Goal: Task Accomplishment & Management: Use online tool/utility

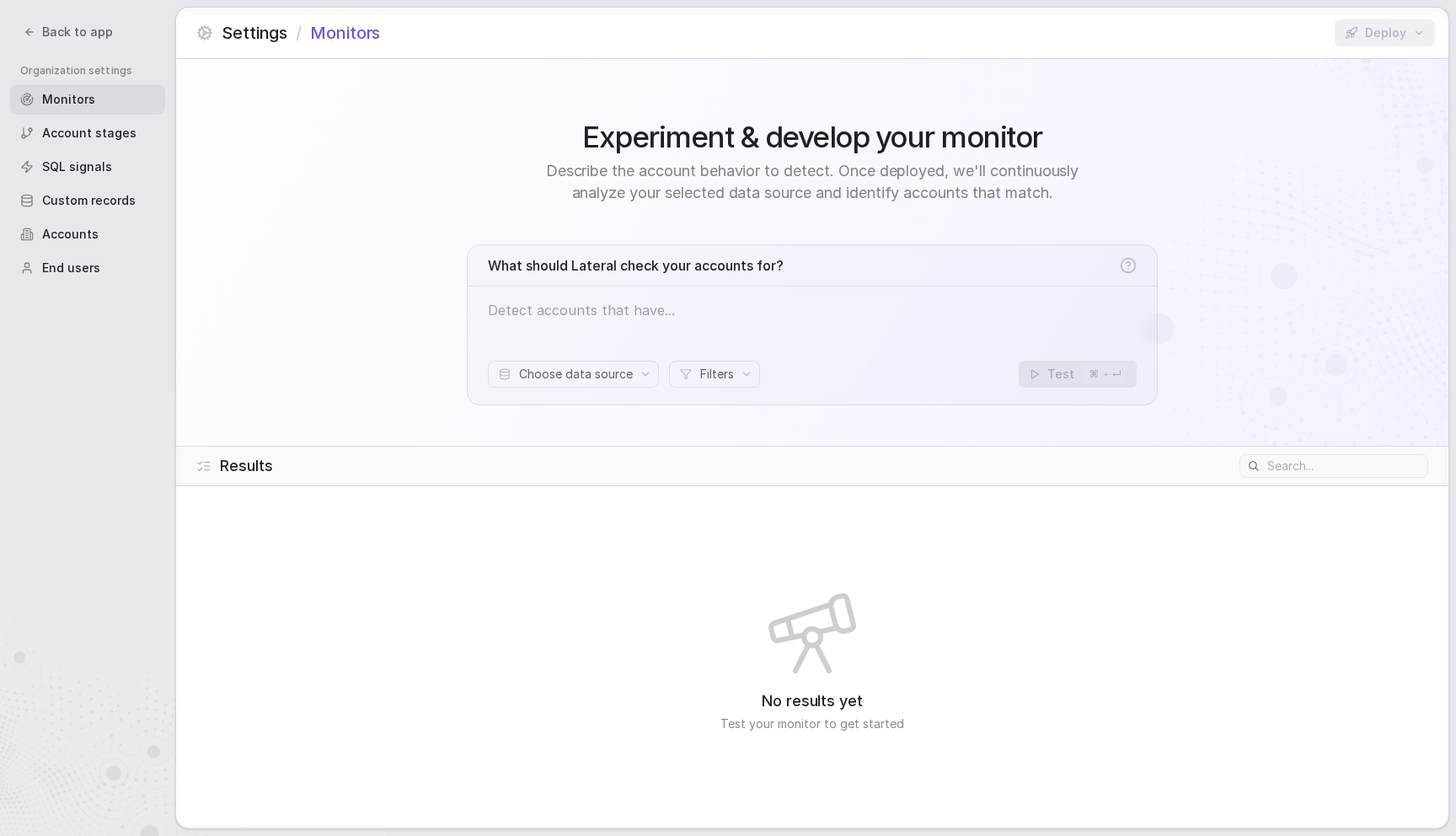
click at [394, 195] on div "Experiment & develop your monitor Describe the account behavior to detect. Once…" at bounding box center [812, 252] width 1272 height 387
click at [99, 33] on span "Back to app" at bounding box center [77, 32] width 70 height 16
